Goal: Complete application form: Complete application form

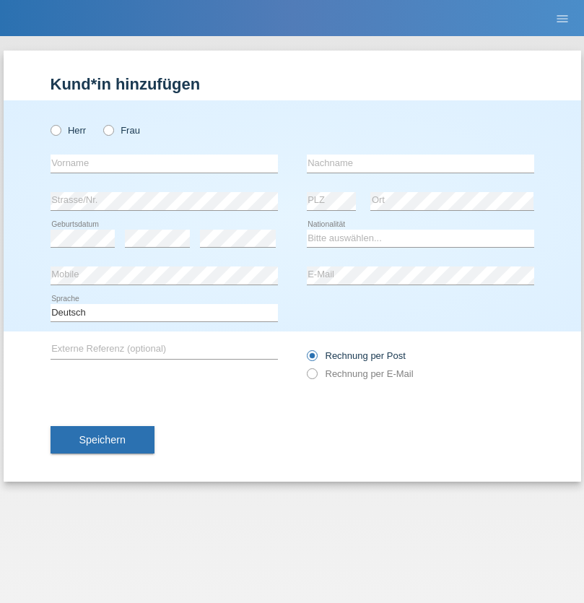
radio input "true"
click at [164, 163] on input "text" at bounding box center [164, 163] width 227 height 18
type input "Nico"
click at [420, 163] on input "text" at bounding box center [420, 163] width 227 height 18
type input "Marcec"
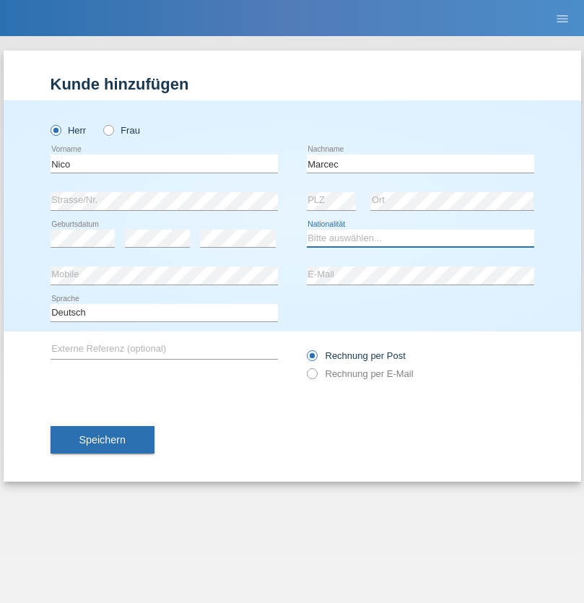
select select "SI"
select select "C"
select select "02"
select select "07"
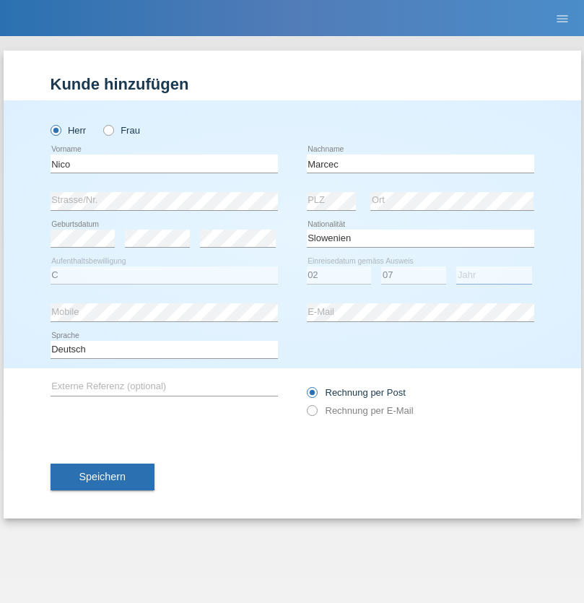
select select "2004"
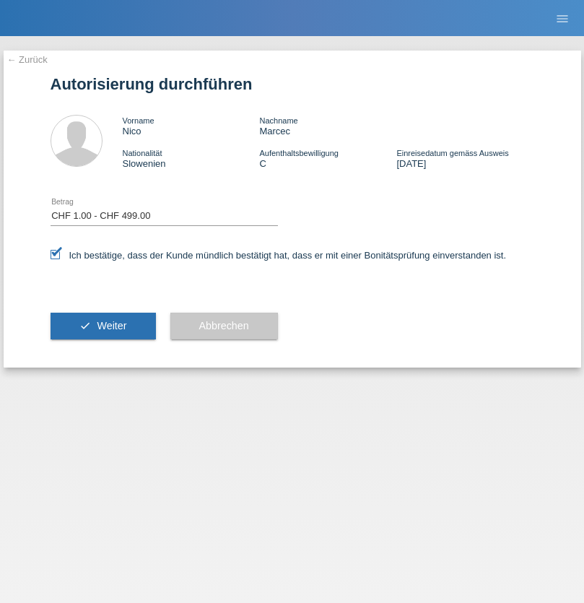
select select "1"
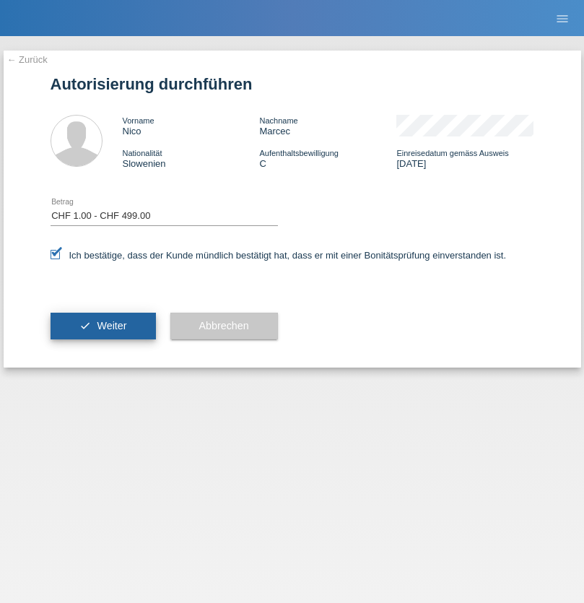
click at [102, 325] on span "Weiter" at bounding box center [112, 326] width 30 height 12
